Goal: Information Seeking & Learning: Learn about a topic

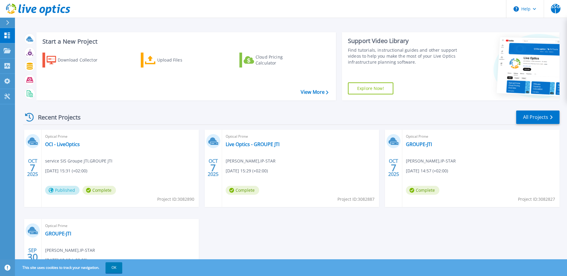
click at [147, 163] on div "Optical Prime OCI - LiveOptics service SIS Groupe JTI , GROUPE JTI [DATE] 15:31…" at bounding box center [120, 168] width 157 height 77
click at [68, 146] on link "OCI - LiveOptics" at bounding box center [62, 144] width 35 height 6
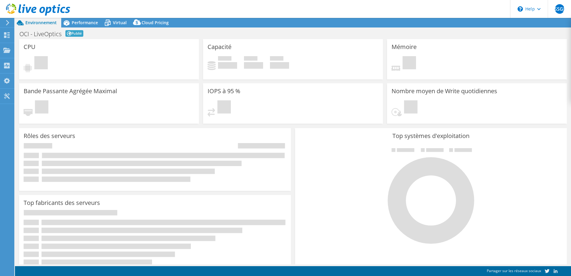
select select "USD"
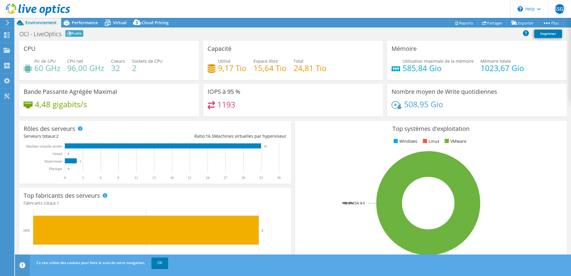
click at [266, 69] on h4 "15,64 Tio" at bounding box center [270, 68] width 33 height 7
click at [161, 262] on link "OK" at bounding box center [160, 263] width 17 height 11
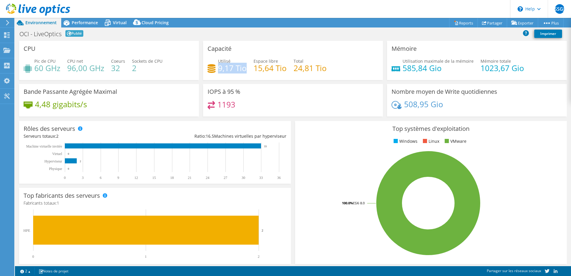
drag, startPoint x: 217, startPoint y: 69, endPoint x: 244, endPoint y: 68, distance: 26.9
click at [244, 68] on h4 "9,17 Tio" at bounding box center [232, 68] width 29 height 7
click at [107, 21] on icon at bounding box center [108, 23] width 10 height 10
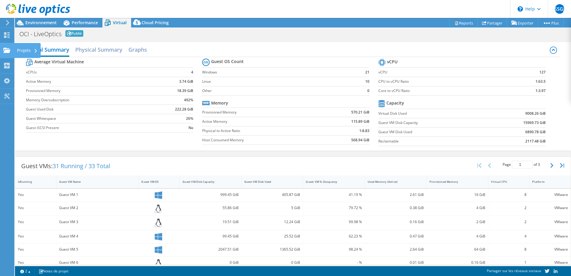
click at [8, 49] on icon at bounding box center [6, 51] width 7 height 6
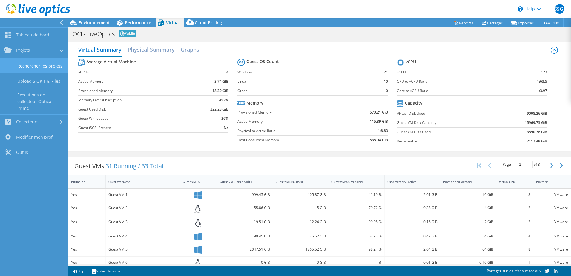
click at [36, 68] on link "Rechercher les projets" at bounding box center [34, 65] width 68 height 15
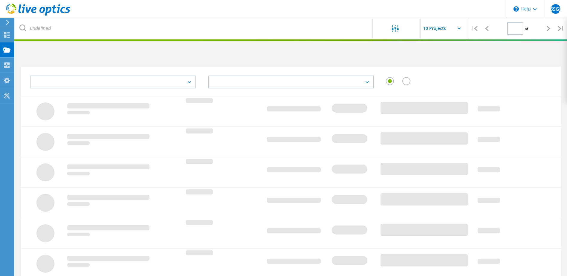
type input "1"
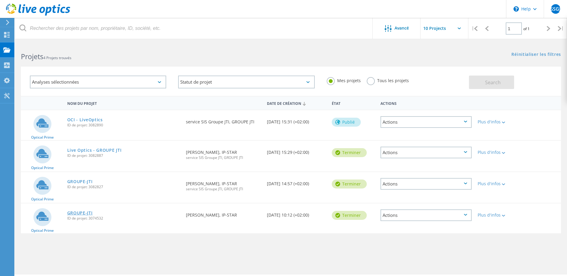
click at [82, 211] on link "GROUPE-JTI" at bounding box center [79, 213] width 25 height 4
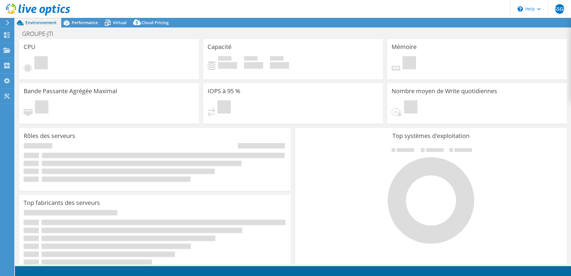
select select "USD"
select select "EUFrankfurt"
select select "EUR"
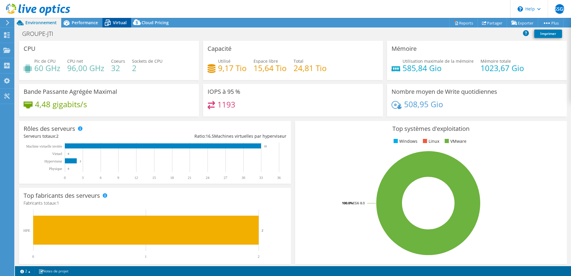
click at [114, 21] on span "Virtual" at bounding box center [120, 23] width 14 height 6
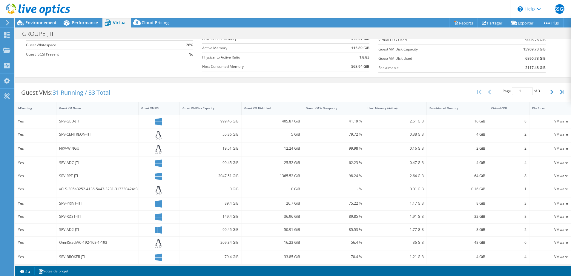
scroll to position [72, 0]
drag, startPoint x: 59, startPoint y: 150, endPoint x: 193, endPoint y: 148, distance: 133.9
click at [193, 148] on div "Yes NKV-WINGU 19.51 GiB 12.24 GiB 99.98 % 0.16 GiB 2 GiB 2 VMware" at bounding box center [293, 151] width 556 height 14
